Goal: Navigation & Orientation: Find specific page/section

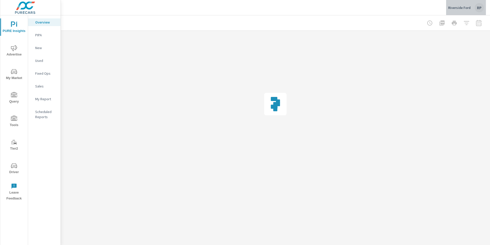
click at [476, 6] on div "RP" at bounding box center [479, 7] width 9 height 9
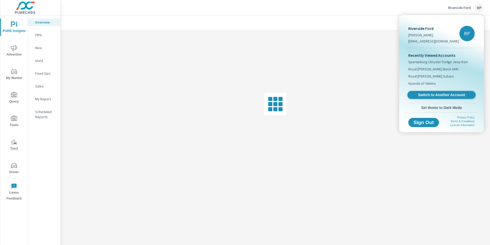
click at [451, 92] on span "Switch to Another Account" at bounding box center [441, 94] width 63 height 5
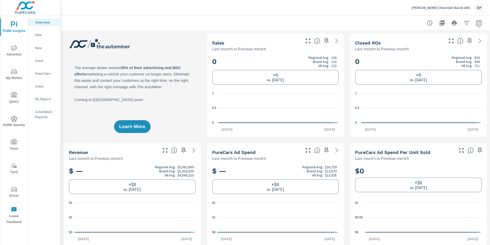
scroll to position [0, 0]
click at [9, 76] on span "My Market" at bounding box center [14, 74] width 25 height 13
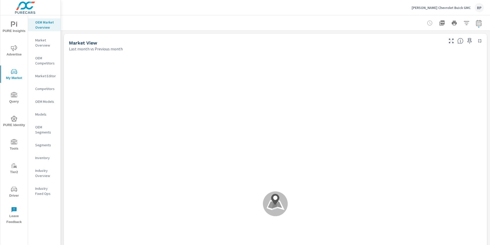
click at [48, 75] on p "Market Editor" at bounding box center [45, 75] width 21 height 5
